Goal: Communication & Community: Participate in discussion

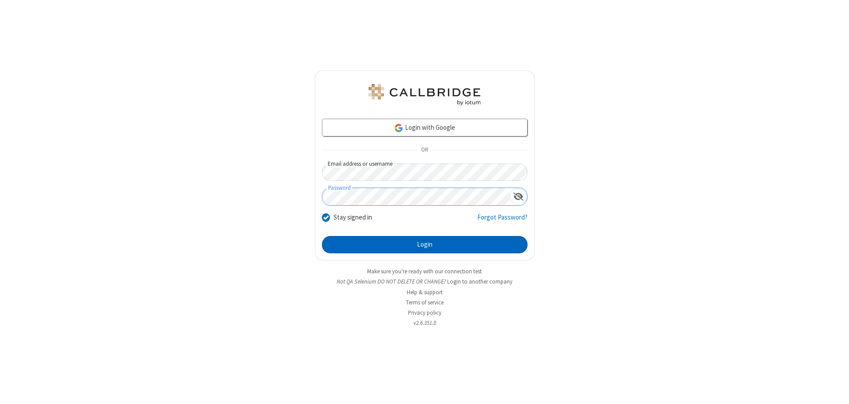
click at [425, 244] on button "Login" at bounding box center [425, 245] width 206 height 18
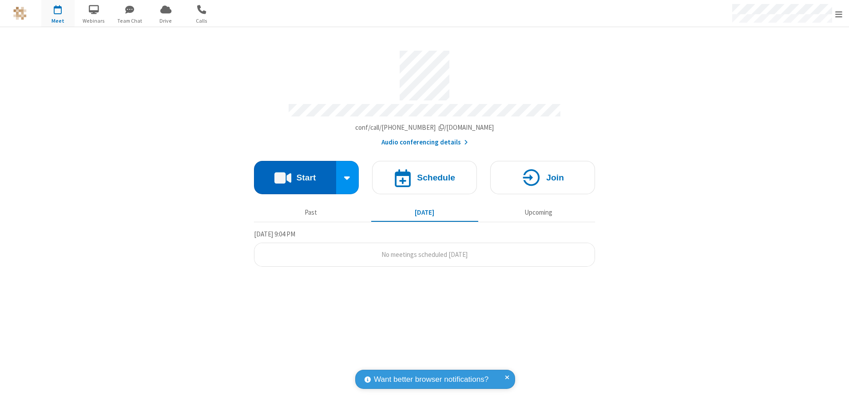
click at [295, 174] on button "Start" at bounding box center [295, 177] width 82 height 33
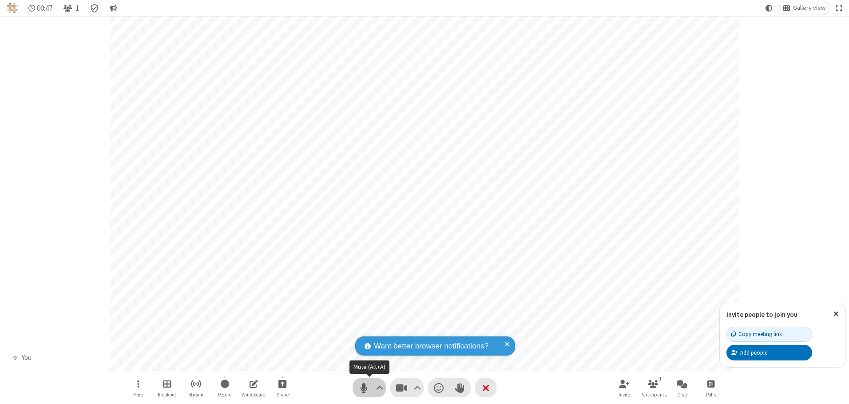
click at [364, 387] on span "Mute (Alt+A)" at bounding box center [363, 387] width 13 height 13
click at [364, 387] on span "Unmute (Alt+A)" at bounding box center [363, 387] width 13 height 13
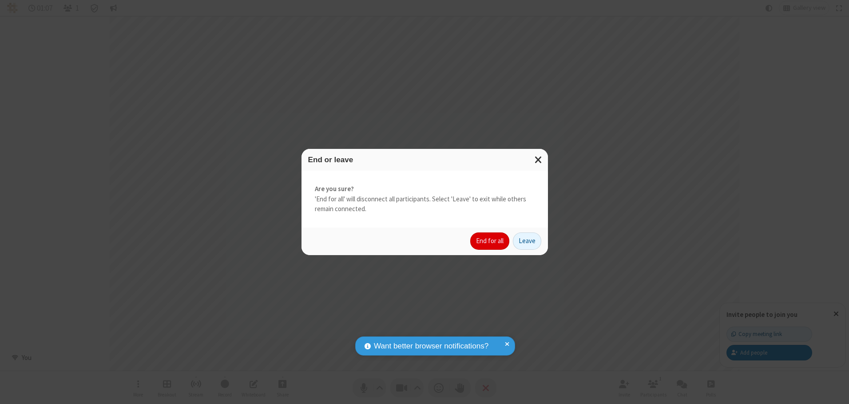
click at [490, 241] on button "End for all" at bounding box center [489, 241] width 39 height 18
